Goal: Obtain resource: Download file/media

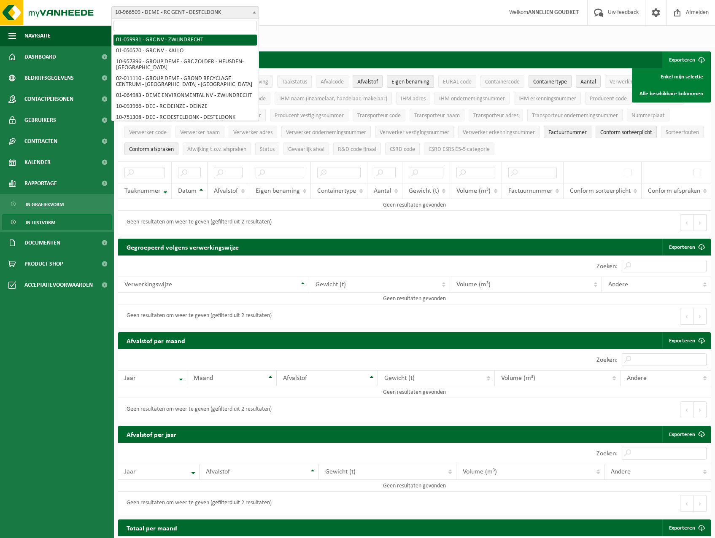
click at [218, 28] on input "search" at bounding box center [184, 26] width 143 height 11
type input "destel"
select select "6761"
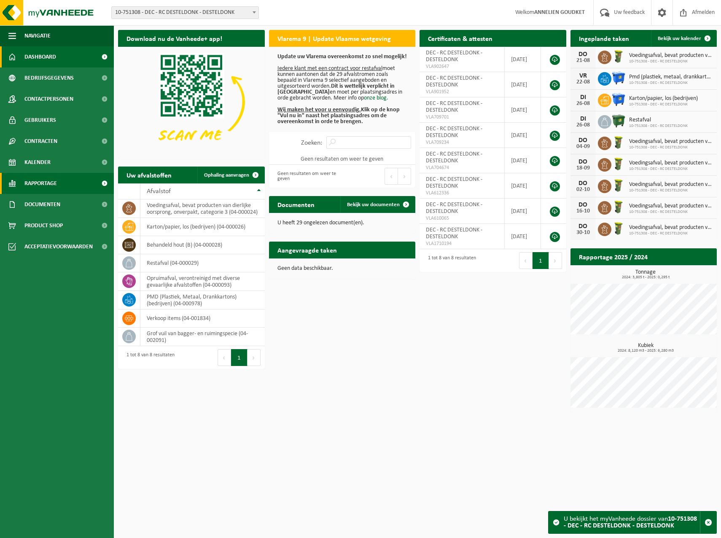
click at [46, 179] on span "Rapportage" at bounding box center [40, 183] width 32 height 21
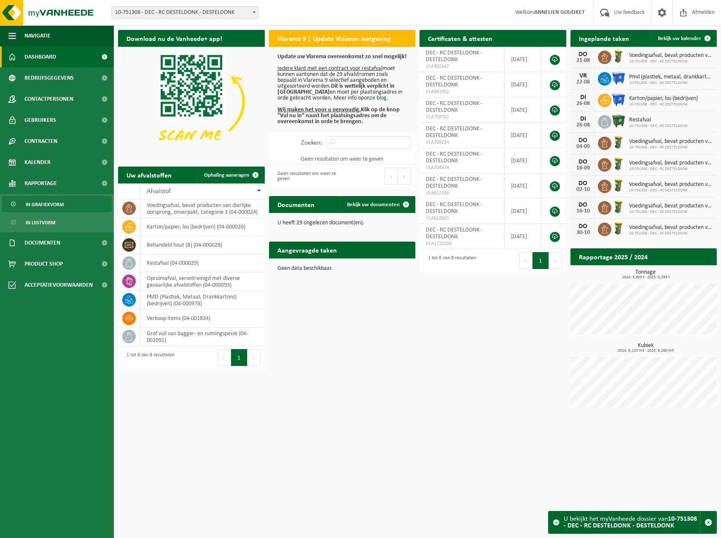
click at [41, 206] on span "In grafiekvorm" at bounding box center [45, 205] width 38 height 16
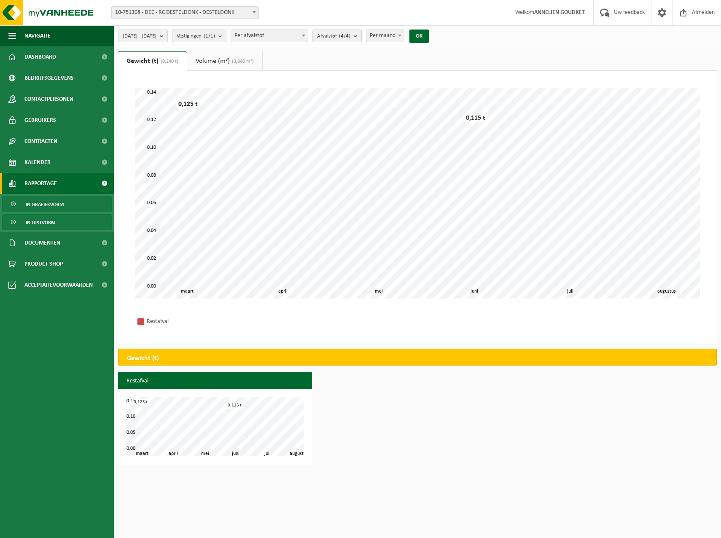
click at [40, 222] on span "In lijstvorm" at bounding box center [41, 223] width 30 height 16
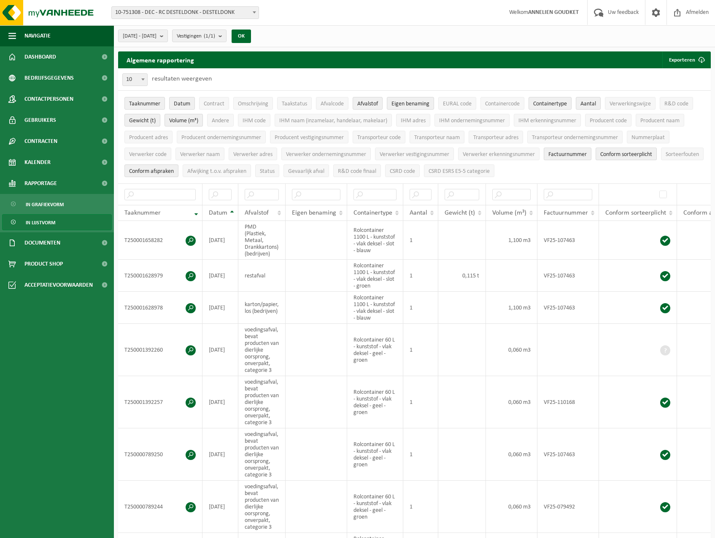
click at [166, 43] on div "2025-03-01 - 2025-08-20 Huidige maand Vorige maand Laatste 6 maanden Huidig jaa…" at bounding box center [187, 36] width 146 height 18
click at [156, 39] on span "2025-03-01 - 2025-08-20" at bounding box center [140, 36] width 34 height 13
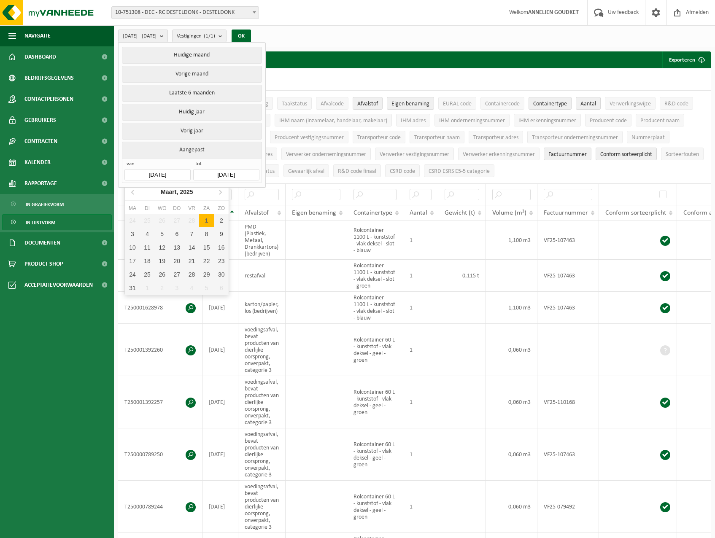
click at [181, 169] on input "2025-03-01" at bounding box center [157, 174] width 66 height 11
click at [219, 193] on icon at bounding box center [219, 191] width 13 height 13
click at [153, 222] on div "1" at bounding box center [147, 220] width 15 height 13
type input "2025-04-01"
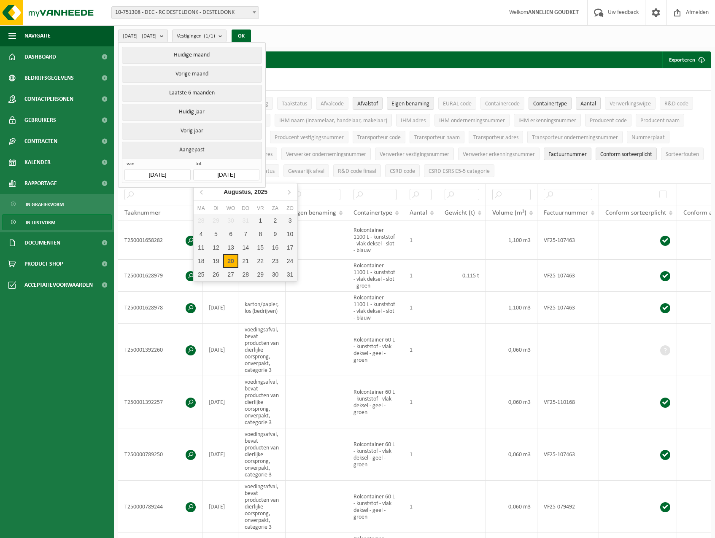
click at [248, 172] on input "[DATE]" at bounding box center [226, 174] width 66 height 11
click at [201, 197] on icon at bounding box center [201, 191] width 13 height 13
click at [287, 194] on icon at bounding box center [288, 191] width 13 height 13
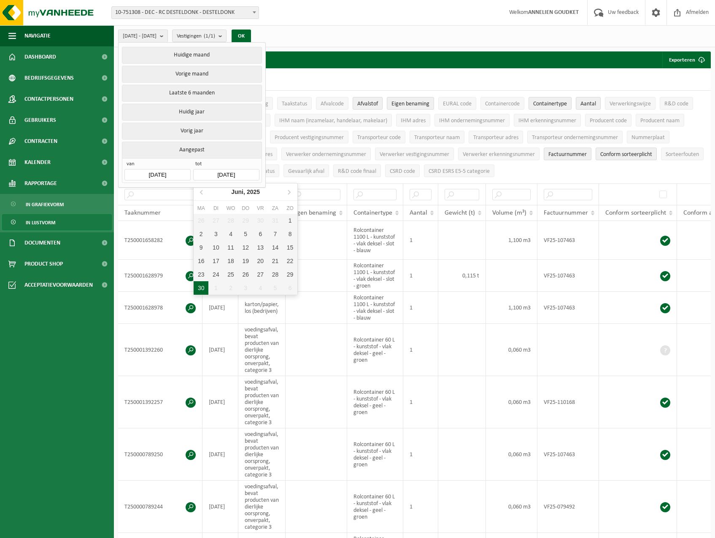
click at [200, 288] on div "30" at bounding box center [201, 287] width 15 height 13
type input "2025-06-30"
type input "2025-04-01"
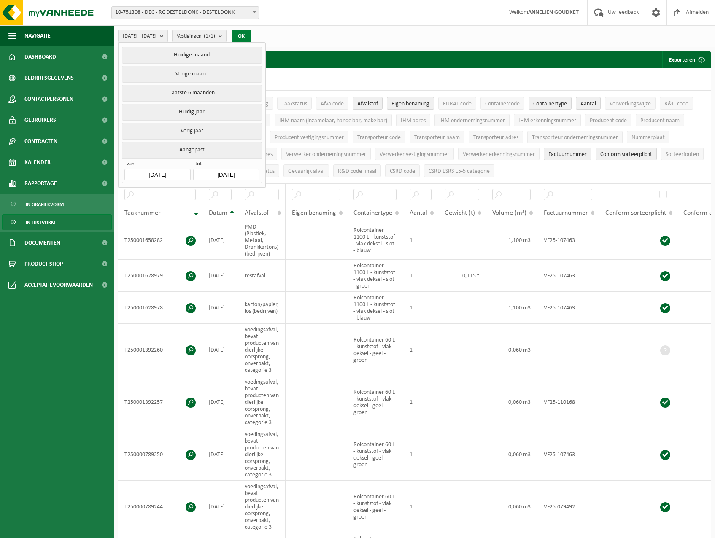
click at [251, 38] on button "OK" at bounding box center [241, 36] width 19 height 13
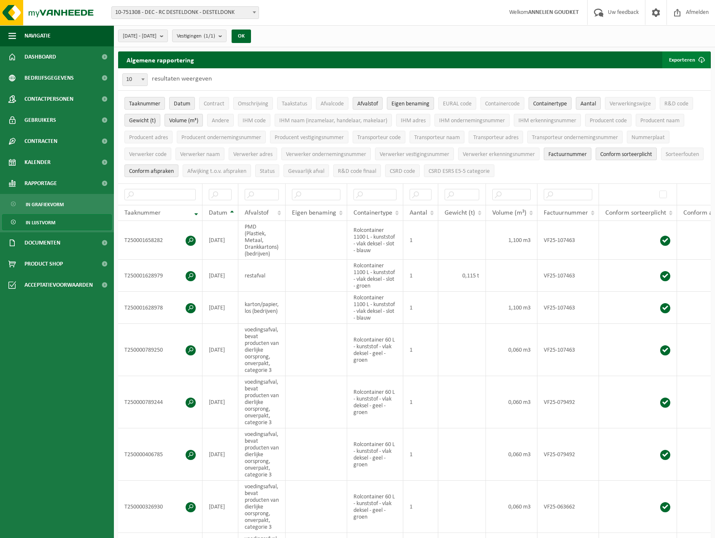
click at [697, 59] on span "submit" at bounding box center [701, 59] width 17 height 17
click at [664, 93] on link "Alle beschikbare kolommen" at bounding box center [671, 93] width 76 height 17
click at [184, 17] on span "10-751308 - DEC - RC DESTELDONK - DESTELDONK" at bounding box center [185, 13] width 147 height 12
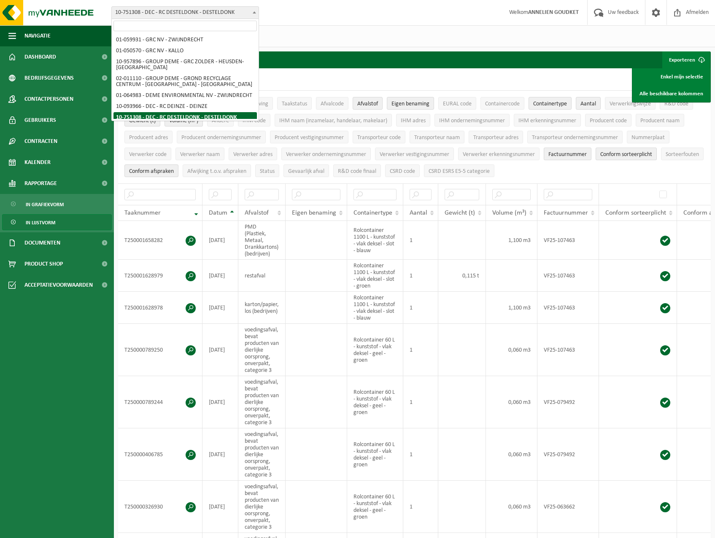
click at [170, 29] on input "search" at bounding box center [184, 26] width 143 height 11
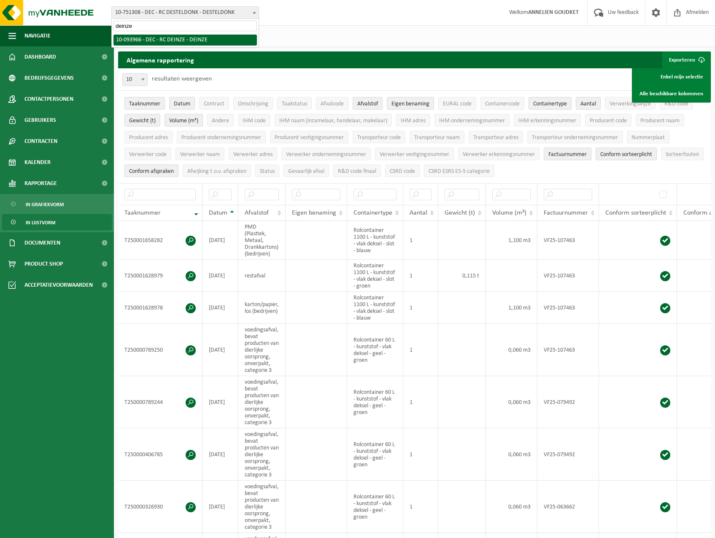
type input "deinze"
select select "3006"
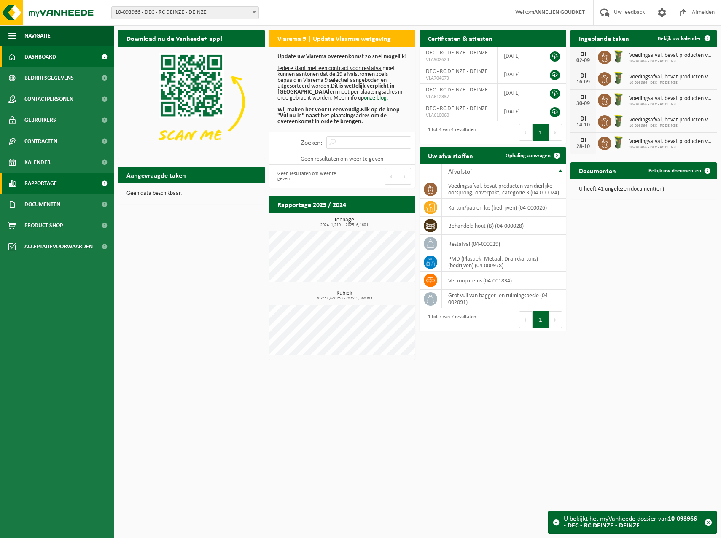
click at [44, 179] on span "Rapportage" at bounding box center [40, 183] width 32 height 21
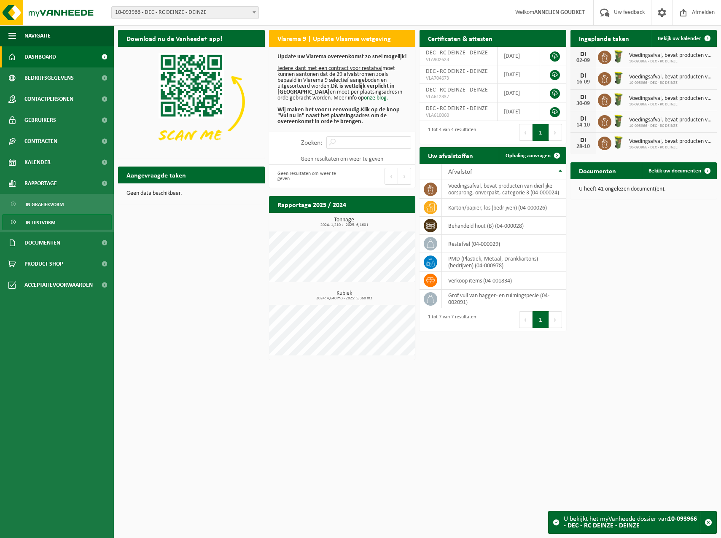
click at [38, 221] on span "In lijstvorm" at bounding box center [41, 223] width 30 height 16
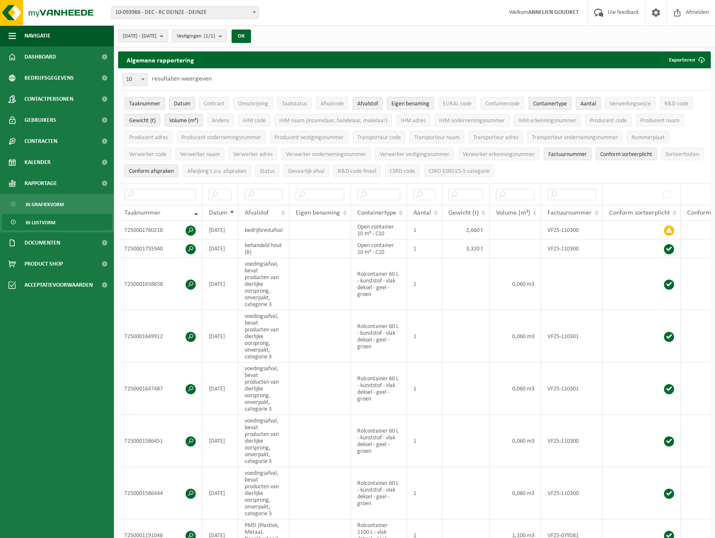
click at [156, 38] on span "2025-03-01 - 2025-08-20" at bounding box center [140, 36] width 34 height 13
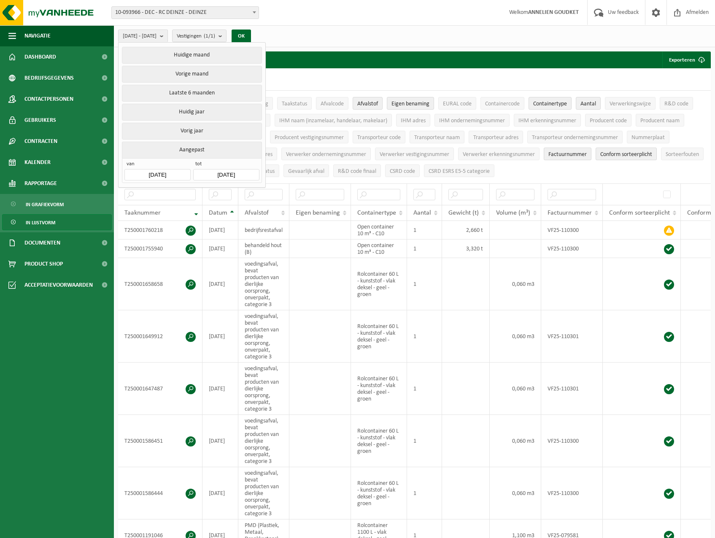
click at [169, 175] on input "2025-03-01" at bounding box center [157, 174] width 66 height 11
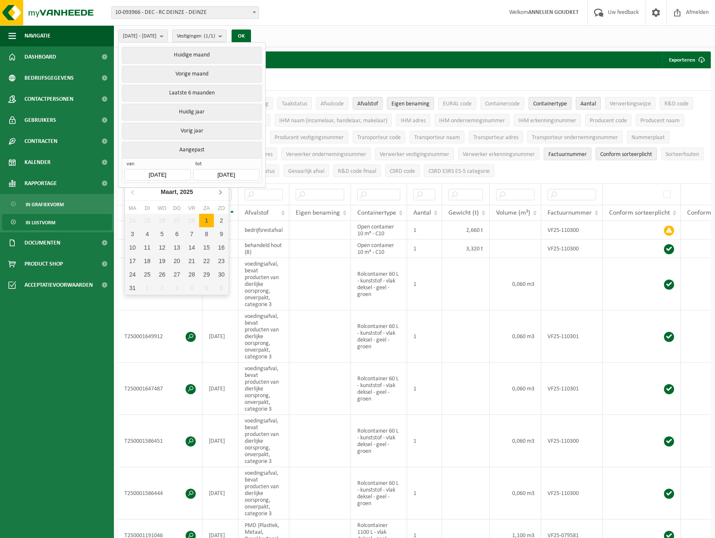
click at [223, 193] on icon at bounding box center [219, 191] width 13 height 13
click at [146, 218] on div "1" at bounding box center [147, 220] width 15 height 13
type input "2025-04-01"
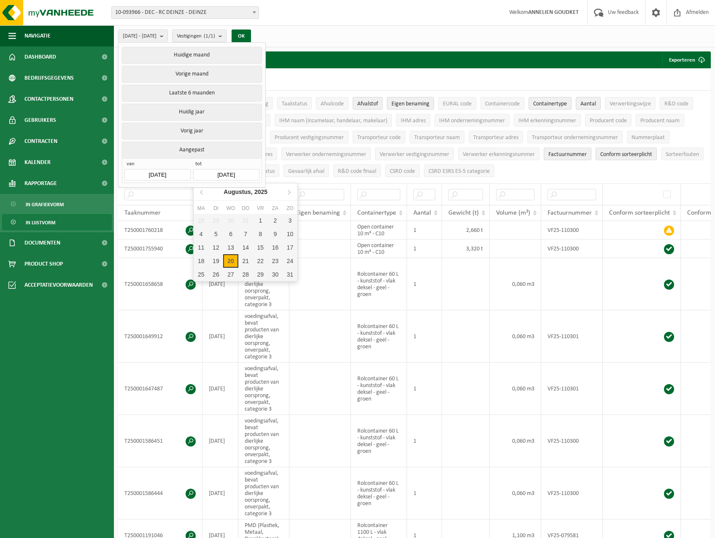
click at [214, 172] on input "2025-08-20" at bounding box center [226, 174] width 66 height 11
drag, startPoint x: 209, startPoint y: 193, endPoint x: 203, endPoint y: 194, distance: 6.0
click at [208, 193] on icon at bounding box center [201, 191] width 13 height 13
click at [203, 194] on icon at bounding box center [201, 191] width 13 height 13
drag, startPoint x: 204, startPoint y: 289, endPoint x: 201, endPoint y: 277, distance: 12.3
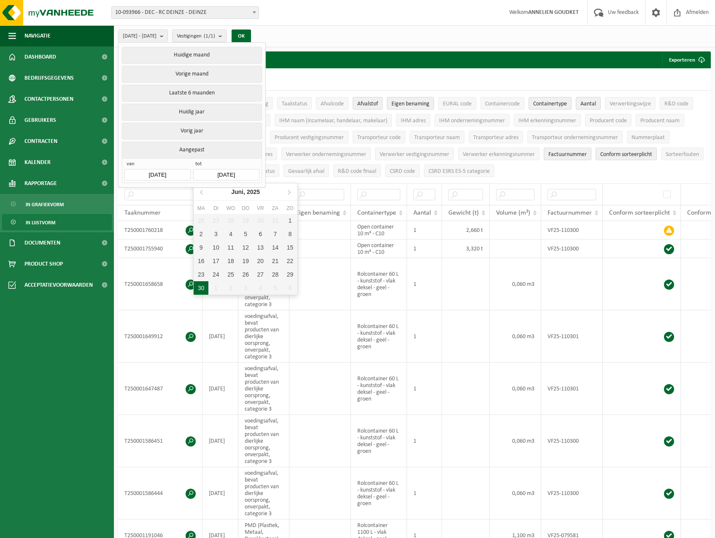
click at [203, 289] on div "30" at bounding box center [201, 287] width 15 height 13
type input "2025-06-30"
type input "2025-04-01"
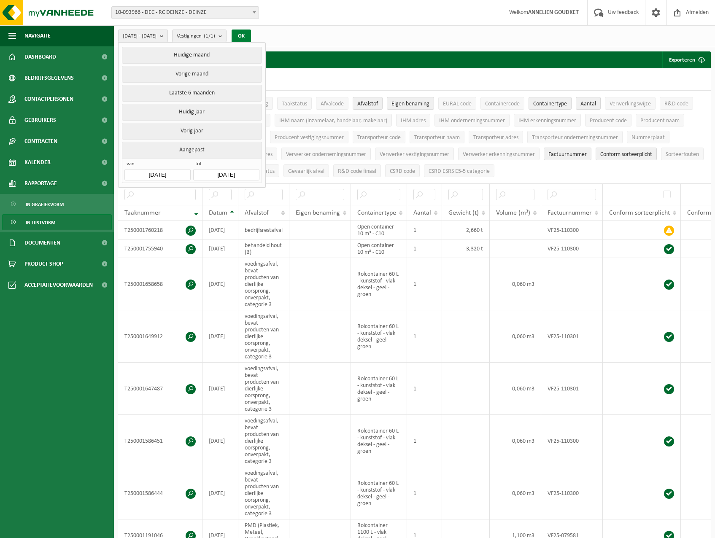
click at [251, 39] on button "OK" at bounding box center [241, 36] width 19 height 13
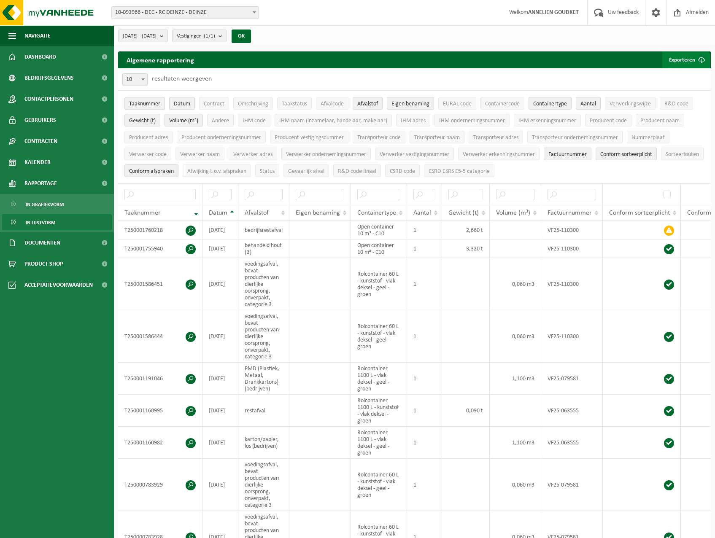
click at [704, 53] on span "submit" at bounding box center [701, 59] width 17 height 17
click at [647, 96] on link "Alle beschikbare kolommen" at bounding box center [671, 93] width 76 height 17
